Goal: Navigation & Orientation: Find specific page/section

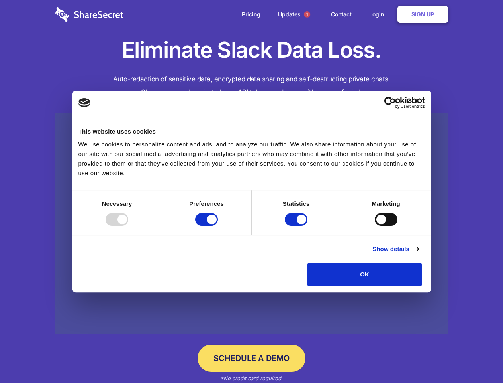
click at [128, 226] on div at bounding box center [117, 219] width 23 height 13
click at [218, 226] on input "Preferences" at bounding box center [206, 219] width 23 height 13
checkbox input "false"
click at [297, 226] on input "Statistics" at bounding box center [296, 219] width 23 height 13
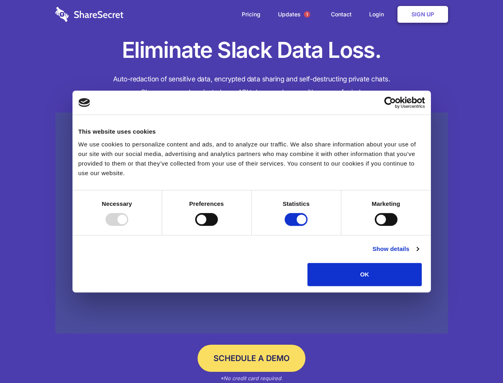
checkbox input "false"
click at [375, 226] on input "Marketing" at bounding box center [386, 219] width 23 height 13
checkbox input "true"
click at [419, 254] on link "Show details" at bounding box center [396, 249] width 46 height 10
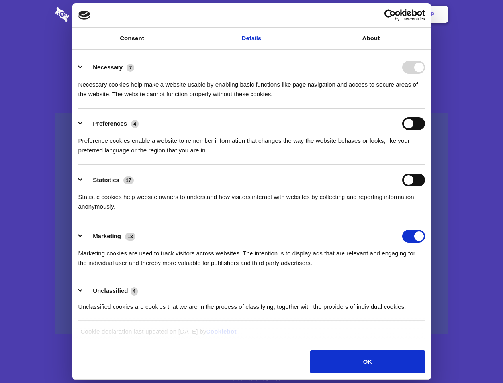
click at [425, 108] on li "Necessary 7 Necessary cookies help make a website usable by enabling basic func…" at bounding box center [252, 80] width 347 height 56
click at [307, 14] on span "1" at bounding box center [307, 14] width 6 height 6
